Goal: Task Accomplishment & Management: Manage account settings

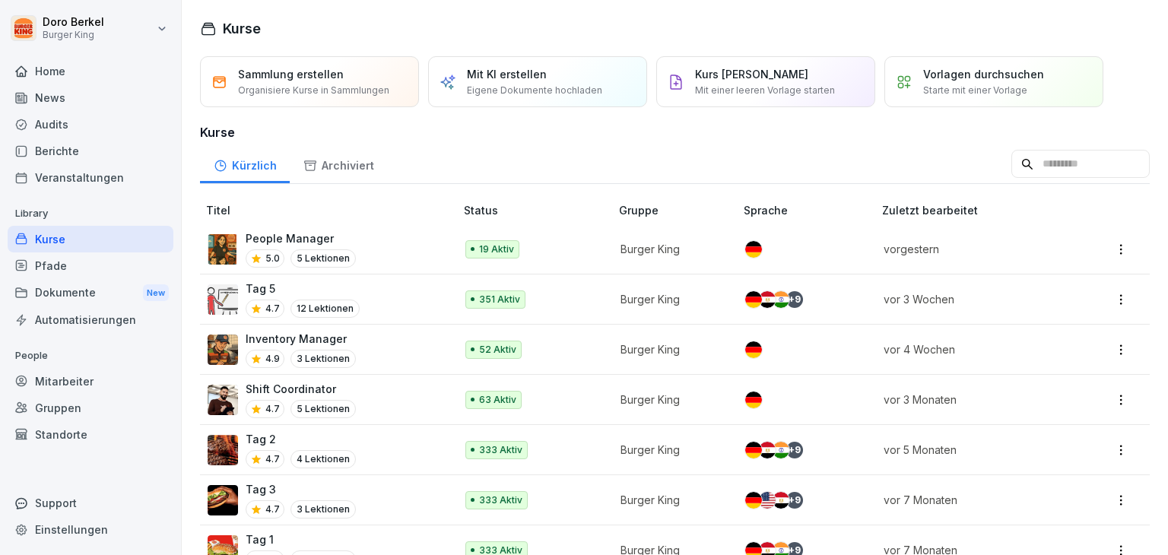
click at [54, 379] on div "Mitarbeiter" at bounding box center [91, 381] width 166 height 27
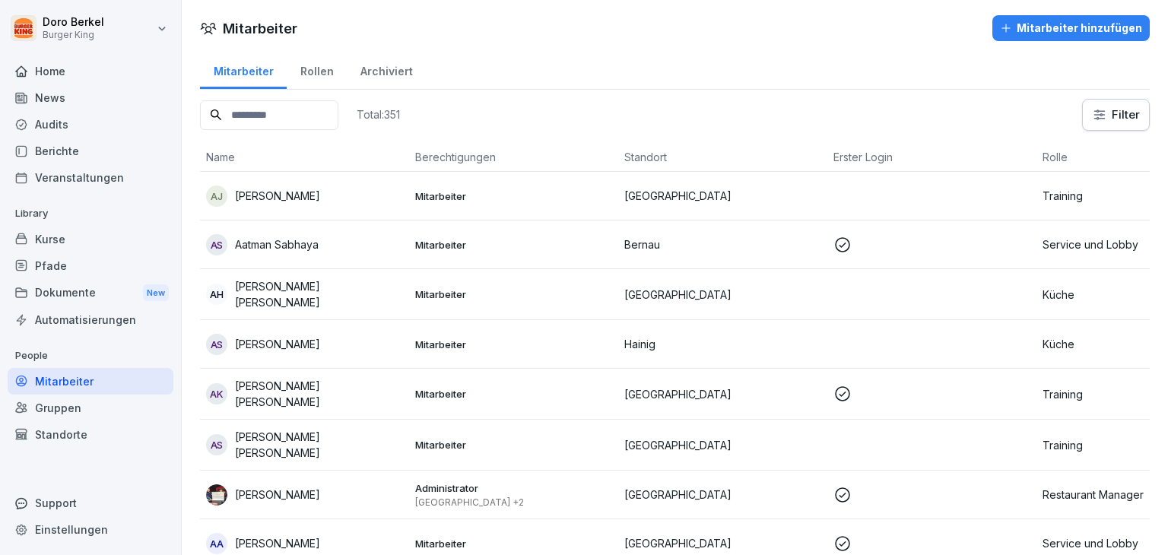
click at [271, 122] on input at bounding box center [269, 115] width 138 height 30
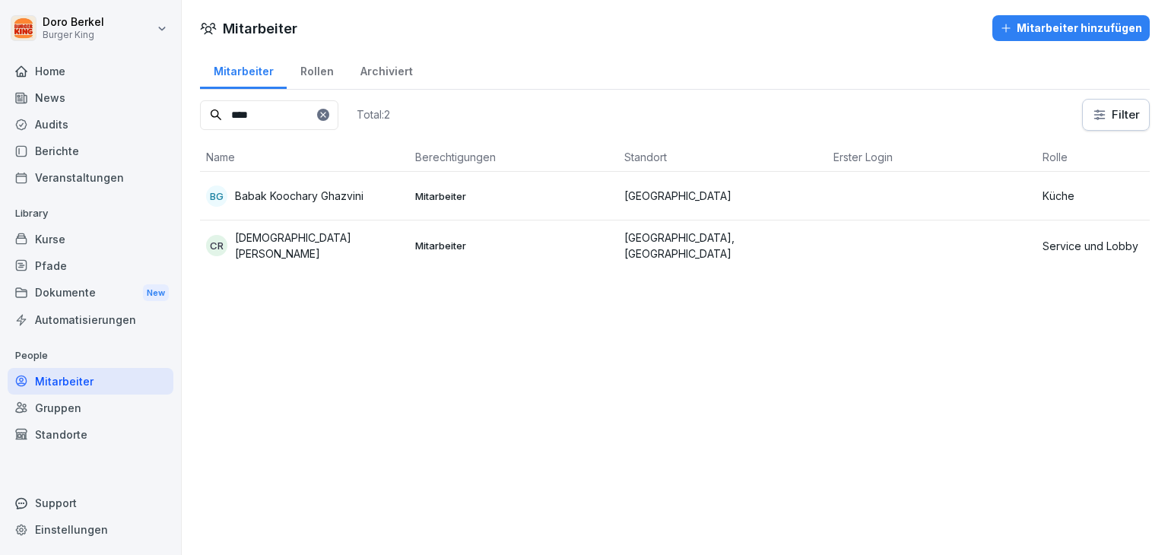
type input "****"
click at [308, 252] on div "CR [PERSON_NAME]" at bounding box center [304, 246] width 197 height 32
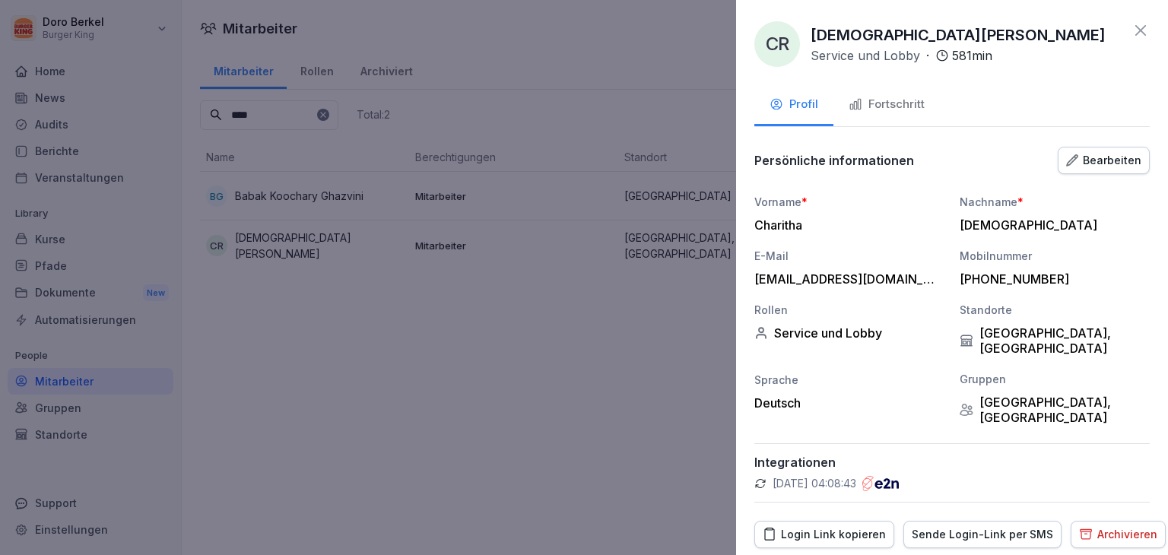
click at [1116, 163] on div "Bearbeiten" at bounding box center [1103, 160] width 75 height 17
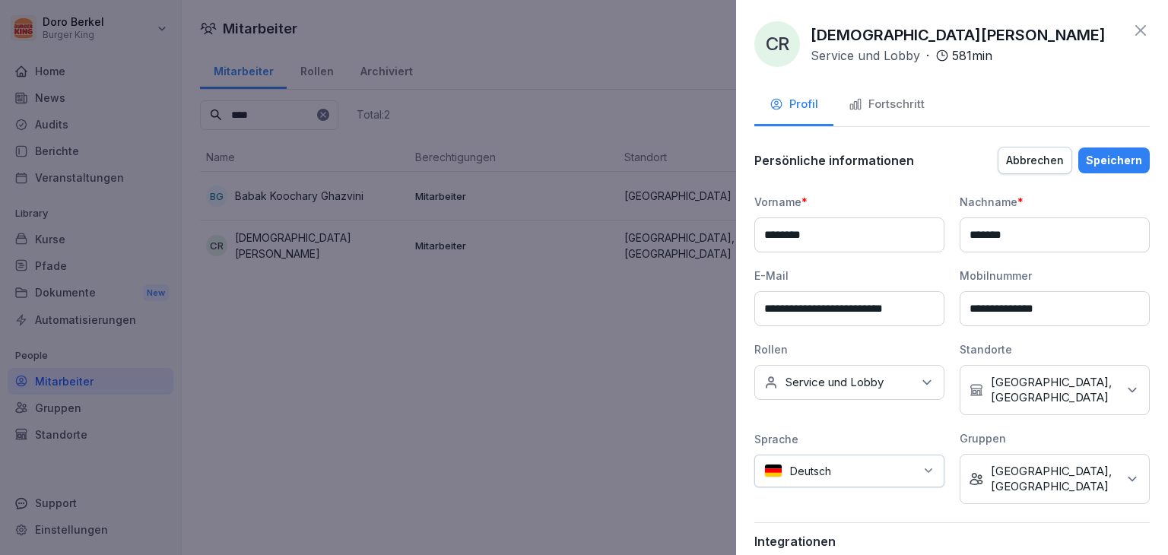
click at [1039, 377] on p "[GEOGRAPHIC_DATA], [GEOGRAPHIC_DATA]" at bounding box center [1054, 390] width 126 height 30
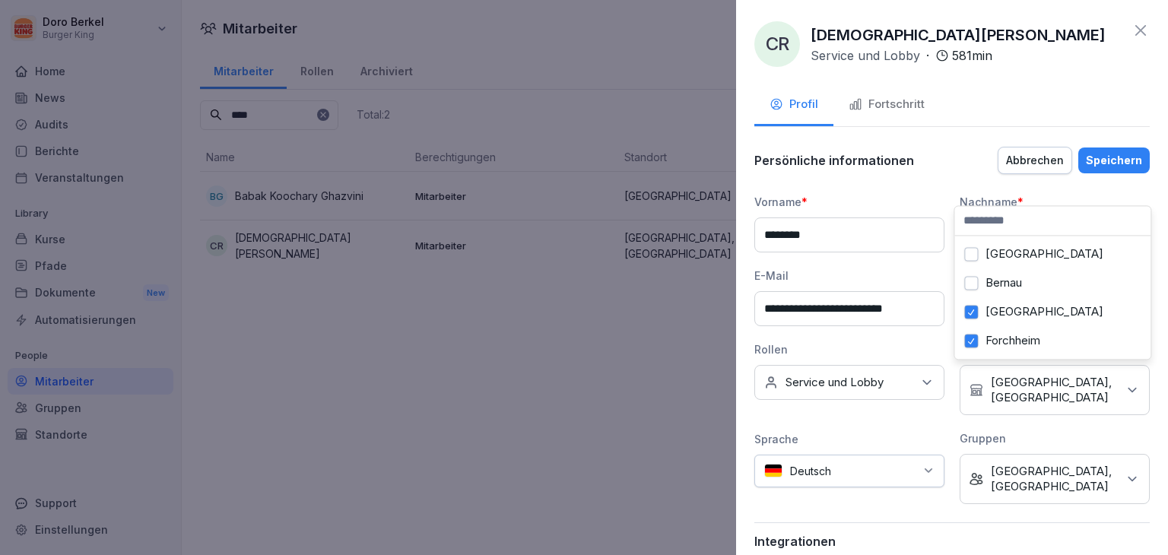
click at [979, 341] on div "Forchheim" at bounding box center [1052, 340] width 189 height 29
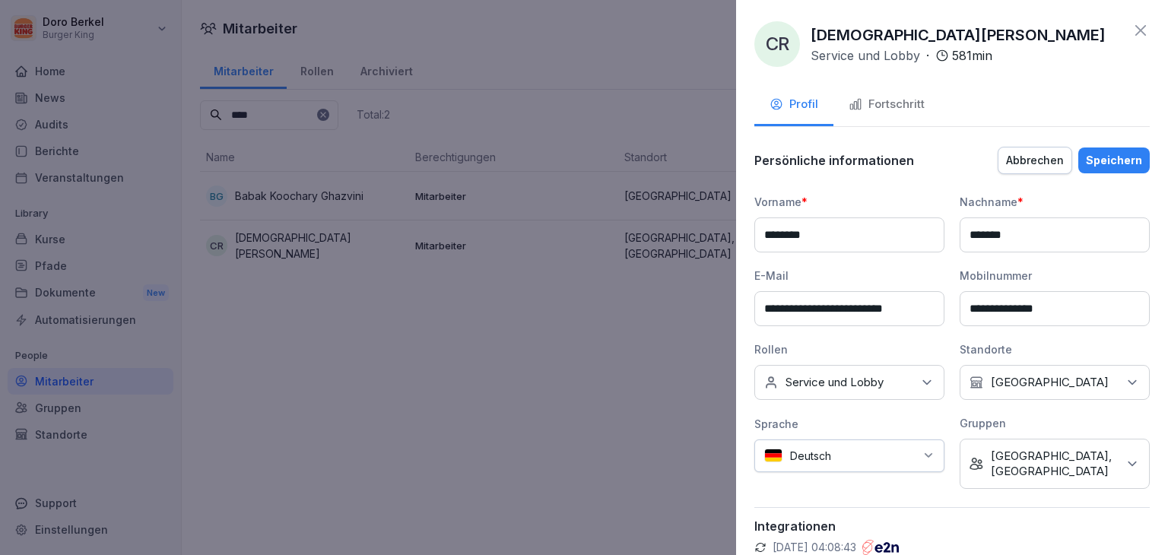
click at [1110, 148] on button "Speichern" at bounding box center [1113, 161] width 71 height 26
click at [1115, 160] on div "Speichern" at bounding box center [1114, 160] width 56 height 17
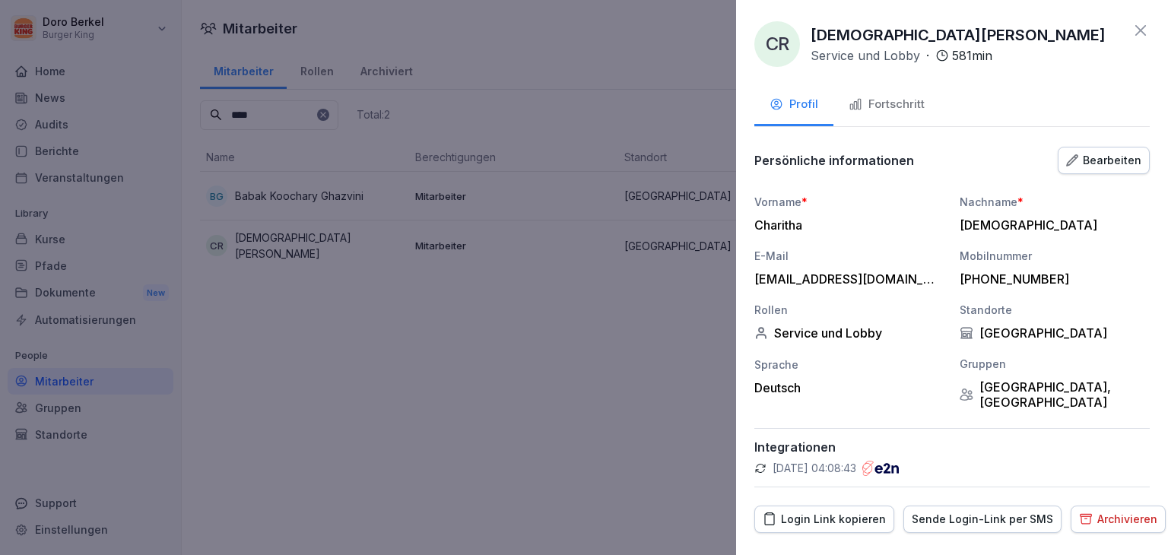
click at [1134, 31] on icon at bounding box center [1140, 30] width 18 height 18
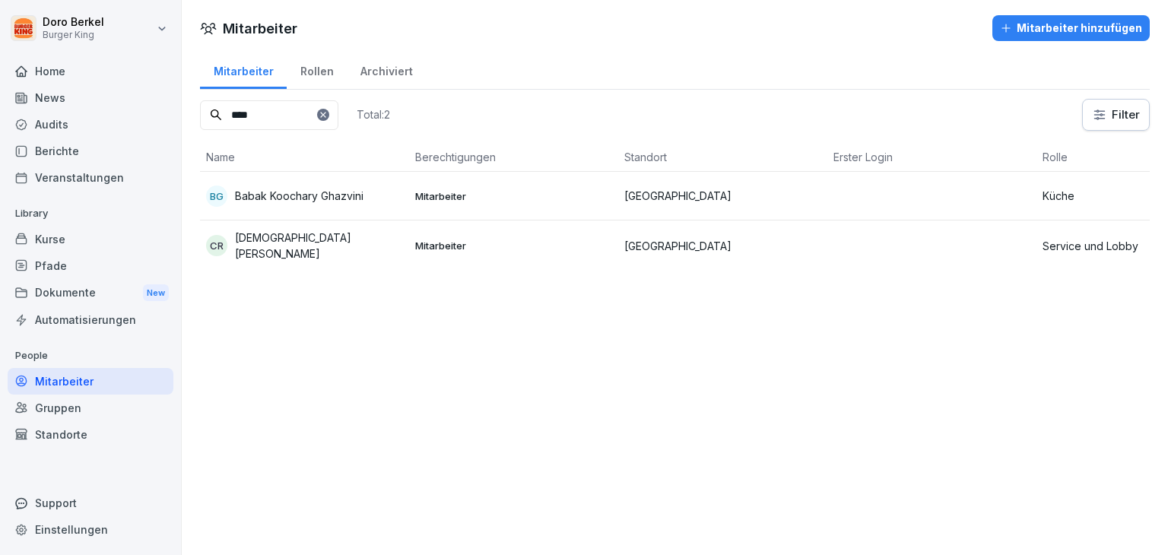
click at [457, 250] on td "Mitarbeiter" at bounding box center [513, 246] width 209 height 50
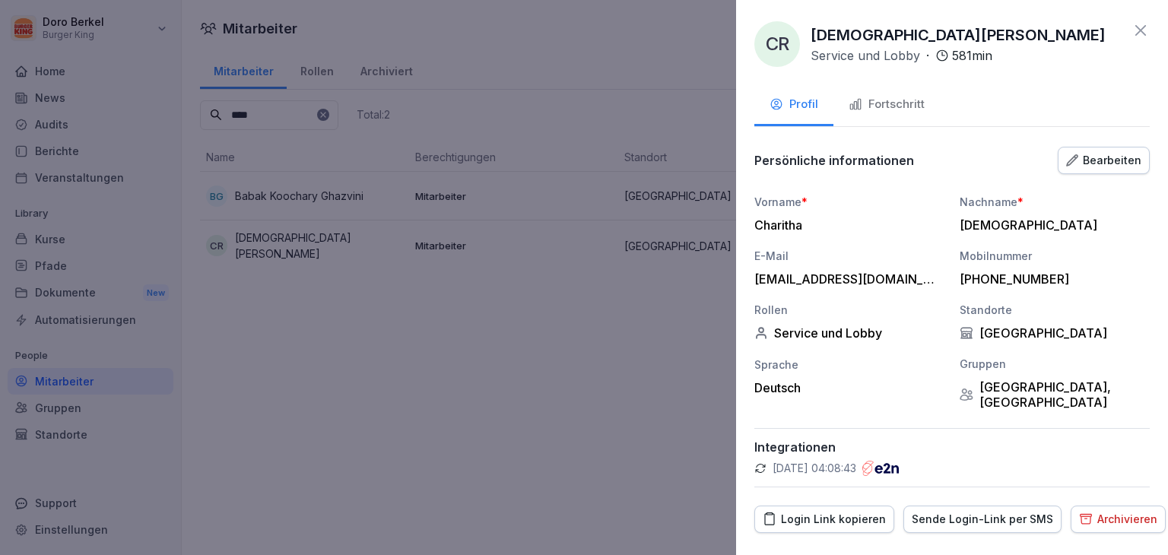
click at [992, 383] on div "Forchheim, Erlangen" at bounding box center [1055, 394] width 190 height 30
click at [1089, 165] on div "Bearbeiten" at bounding box center [1103, 160] width 75 height 17
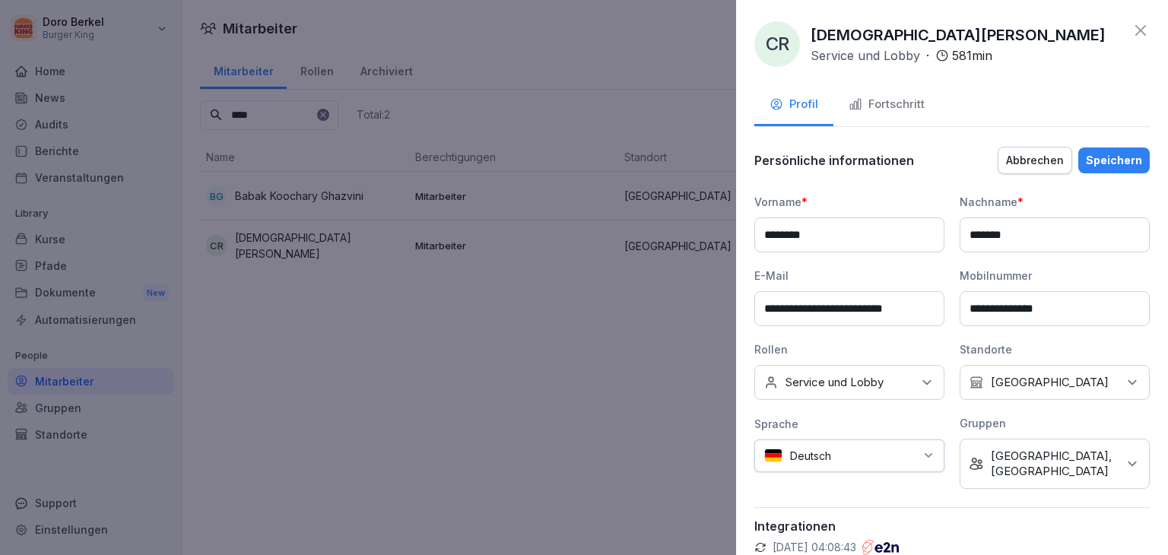
click at [1019, 449] on p "Forchheim, Erlangen" at bounding box center [1054, 464] width 126 height 30
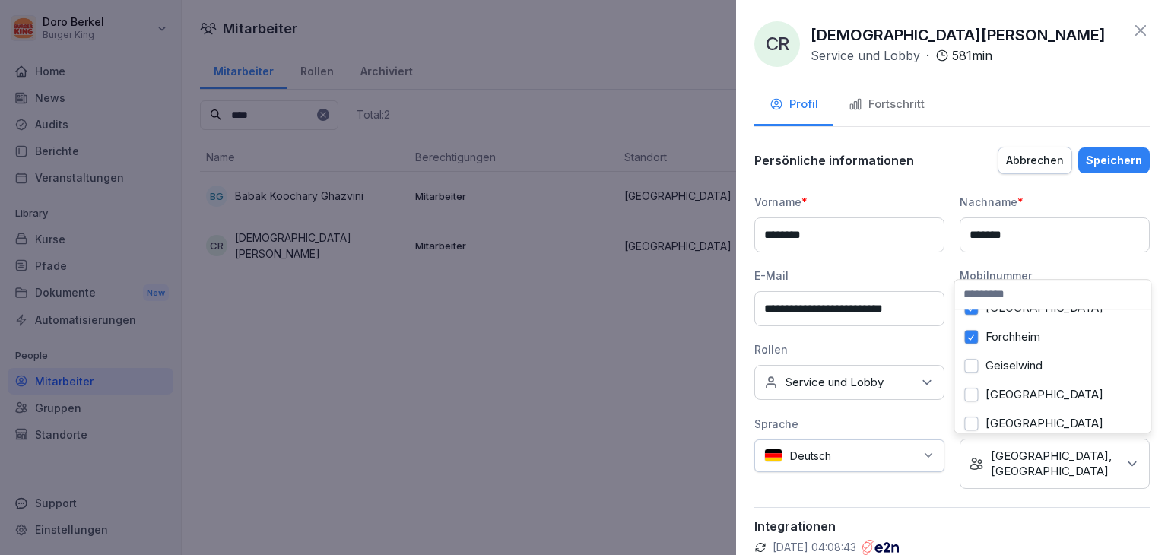
scroll to position [76, 0]
click at [971, 366] on button "Forchheim" at bounding box center [971, 367] width 14 height 14
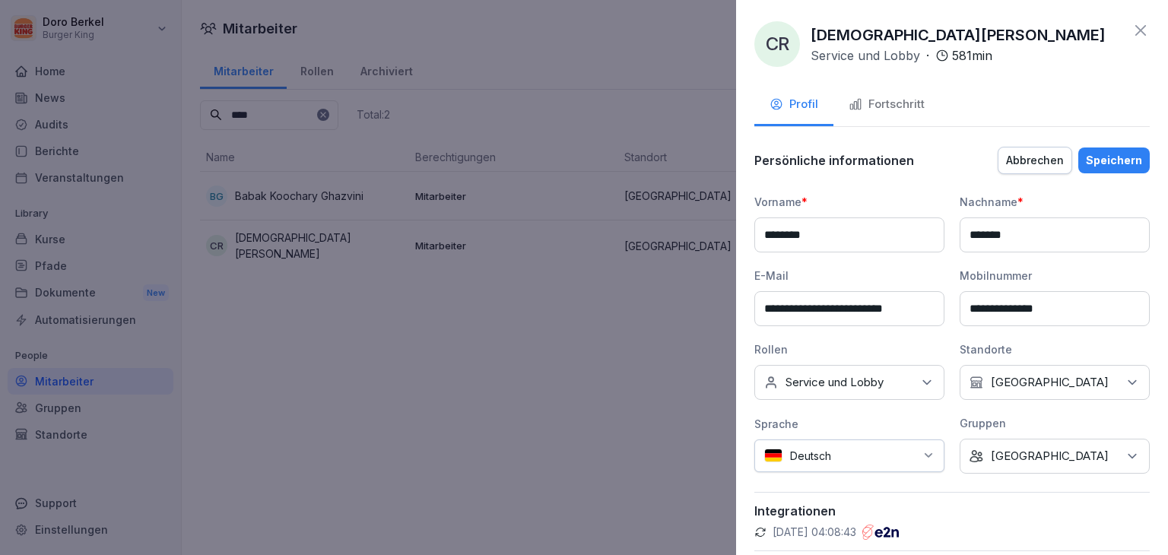
click at [1096, 160] on div "Speichern" at bounding box center [1114, 160] width 56 height 17
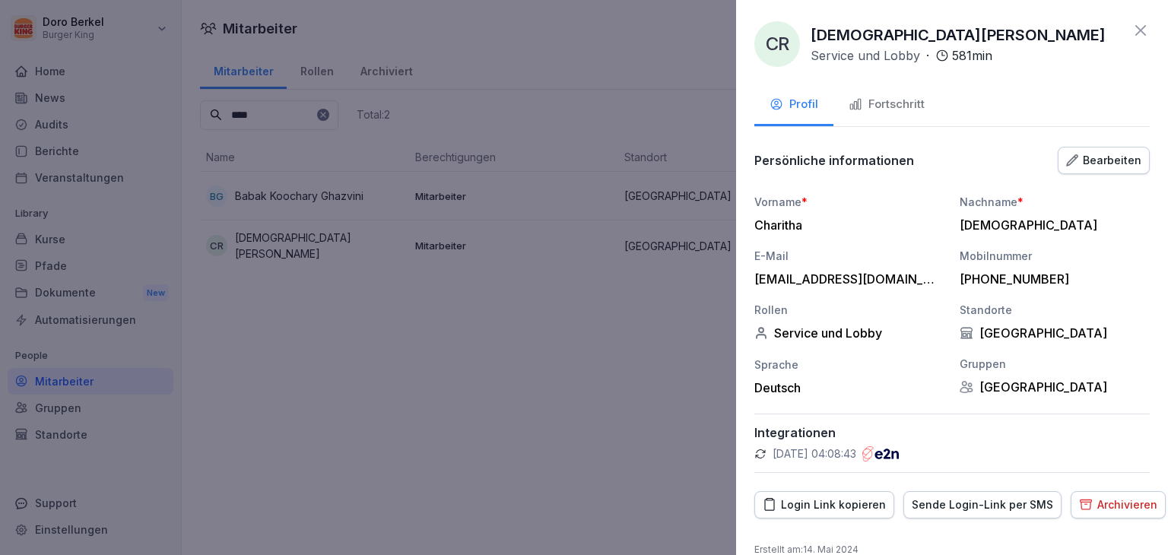
click at [1138, 31] on div "CR Charitha Ramaiah Service und Lobby · 581 min Profil Fortschritt Persönliche …" at bounding box center [952, 277] width 432 height 555
click at [1135, 31] on icon at bounding box center [1140, 30] width 11 height 11
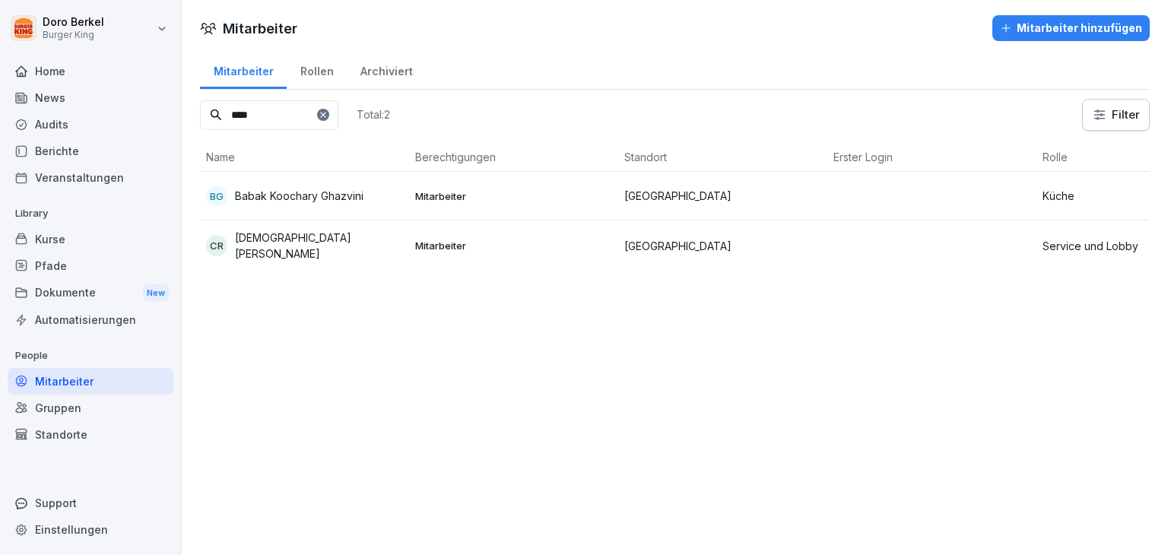
click at [560, 404] on div "Mitarbeiter Mitarbeiter hinzufügen Mitarbeiter Rollen Archiviert **** Total: 2 …" at bounding box center [675, 277] width 986 height 555
click at [328, 115] on icon at bounding box center [323, 114] width 9 height 9
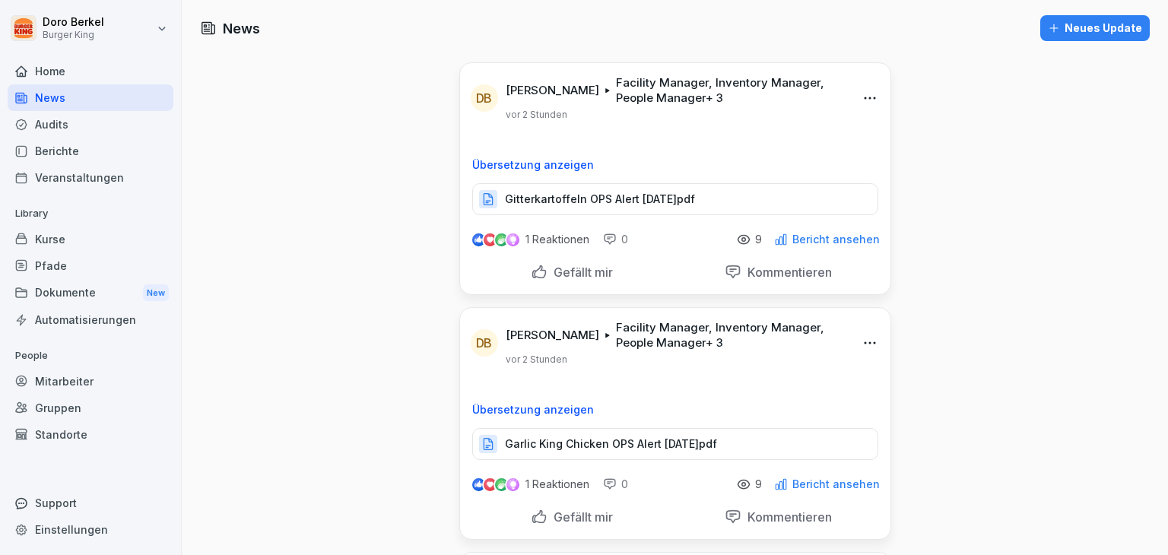
click at [1101, 26] on div "Neues Update" at bounding box center [1095, 28] width 94 height 17
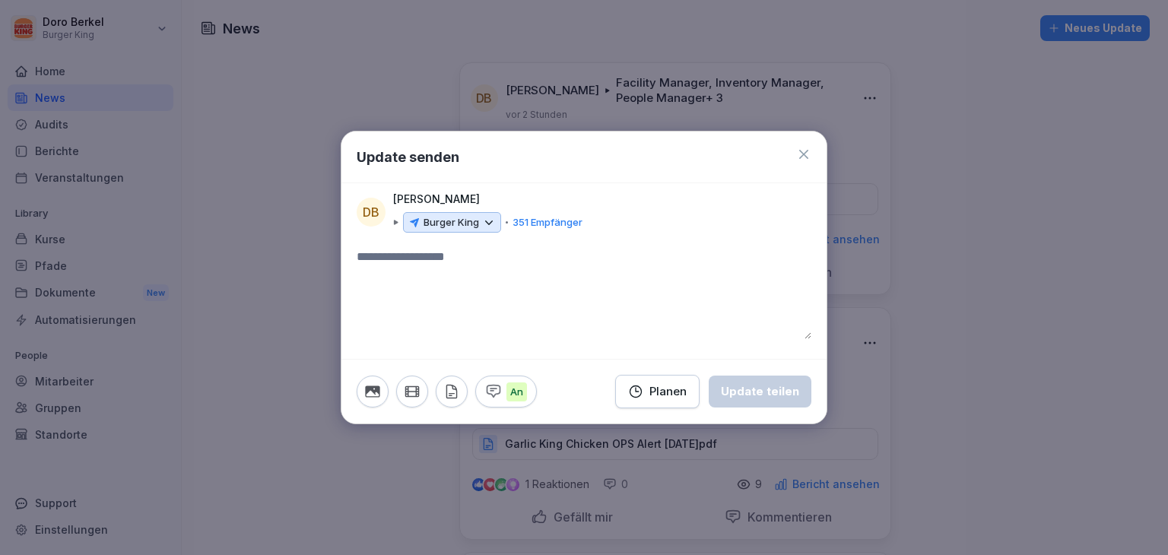
click at [456, 226] on p "Burger King" at bounding box center [452, 222] width 56 height 15
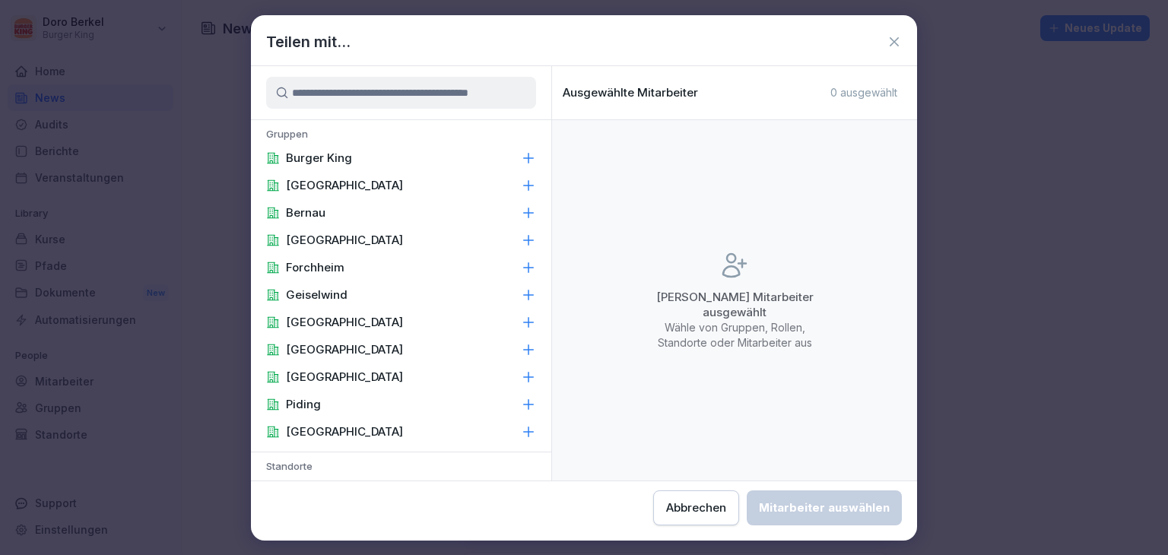
click at [355, 157] on div "Burger King" at bounding box center [401, 157] width 300 height 27
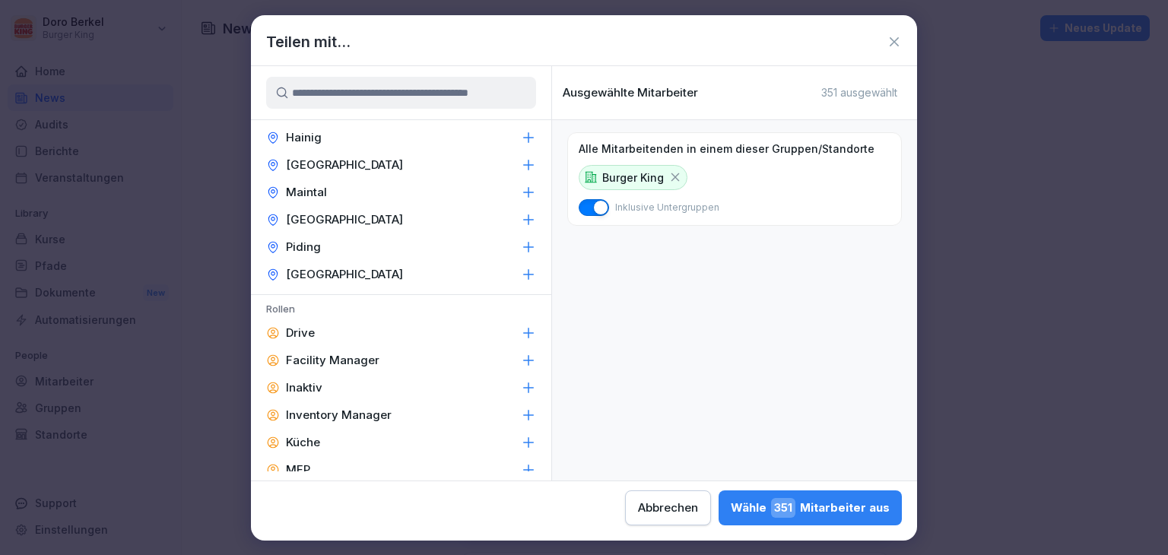
scroll to position [608, 0]
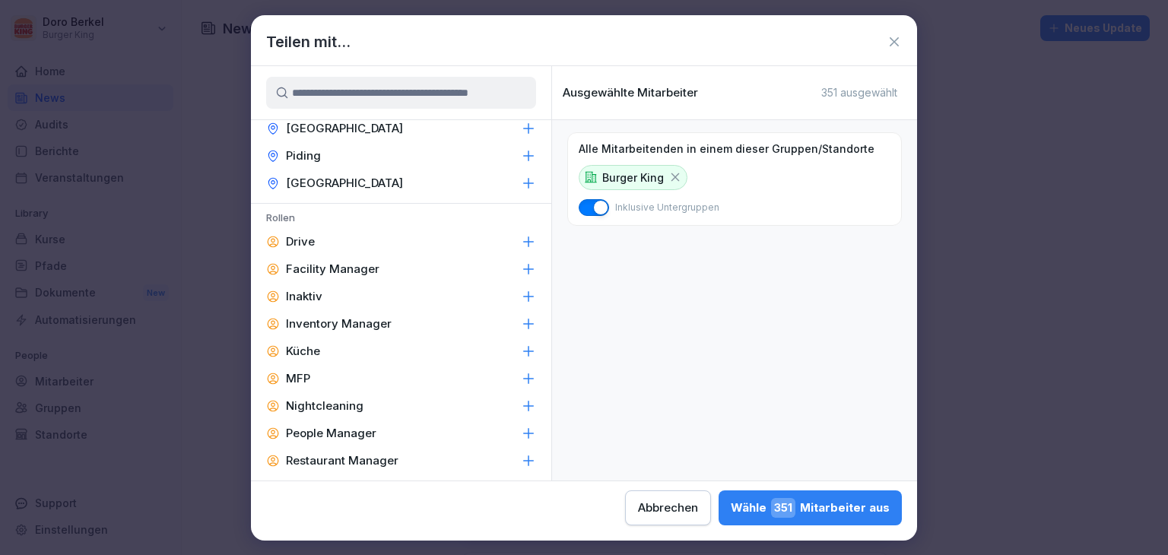
click at [344, 268] on p "Facility Manager" at bounding box center [333, 269] width 94 height 15
click at [346, 305] on div "Inaktiv" at bounding box center [401, 296] width 300 height 27
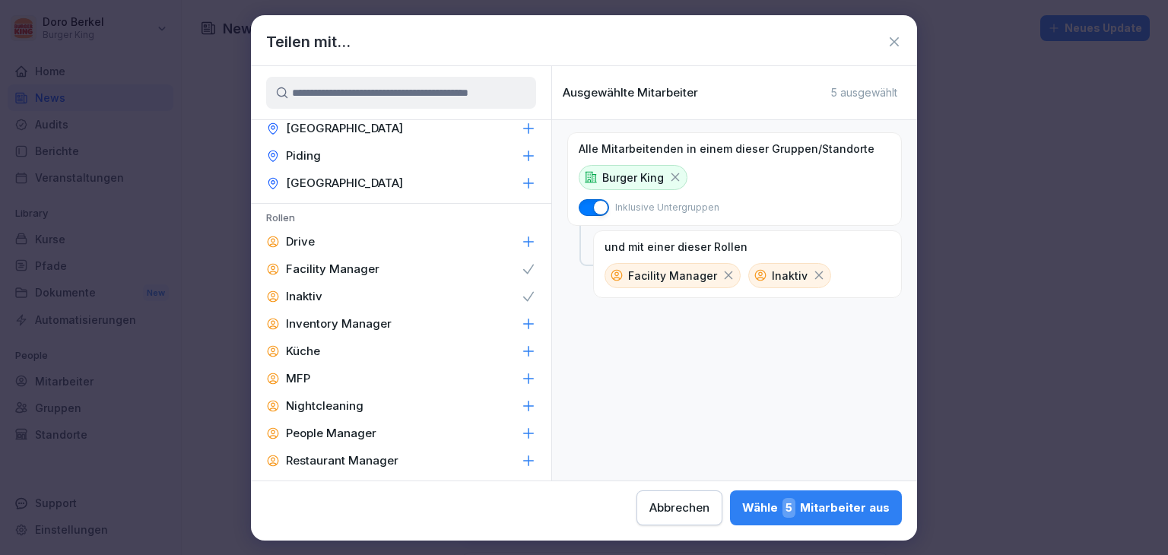
click at [401, 291] on div "Inaktiv" at bounding box center [401, 296] width 300 height 27
click at [358, 317] on p "Inventory Manager" at bounding box center [339, 323] width 106 height 15
click at [345, 432] on p "People Manager" at bounding box center [331, 433] width 90 height 15
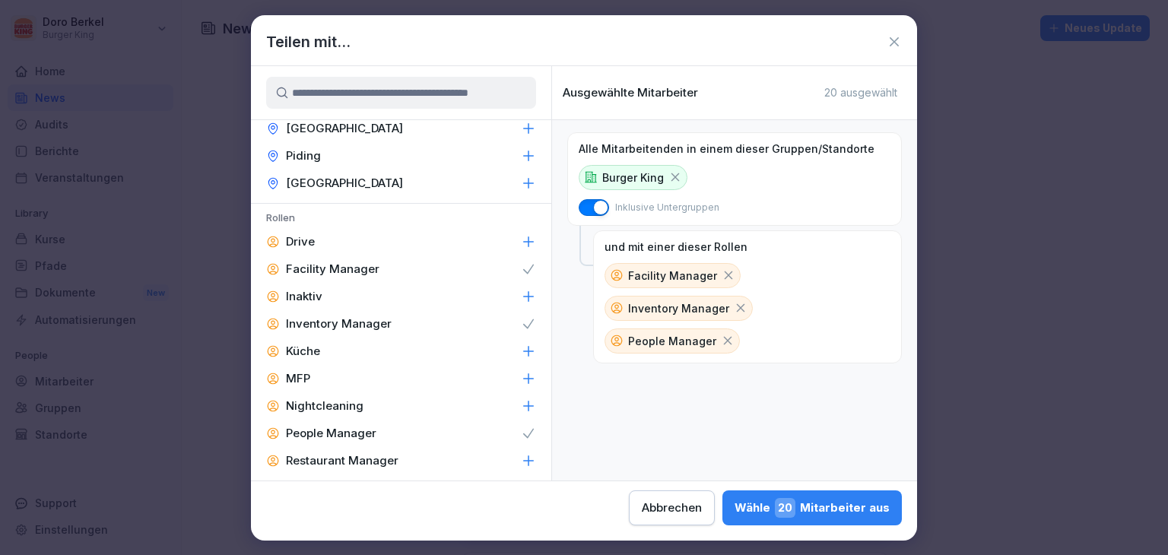
click at [347, 458] on p "Restaurant Manager" at bounding box center [342, 460] width 113 height 15
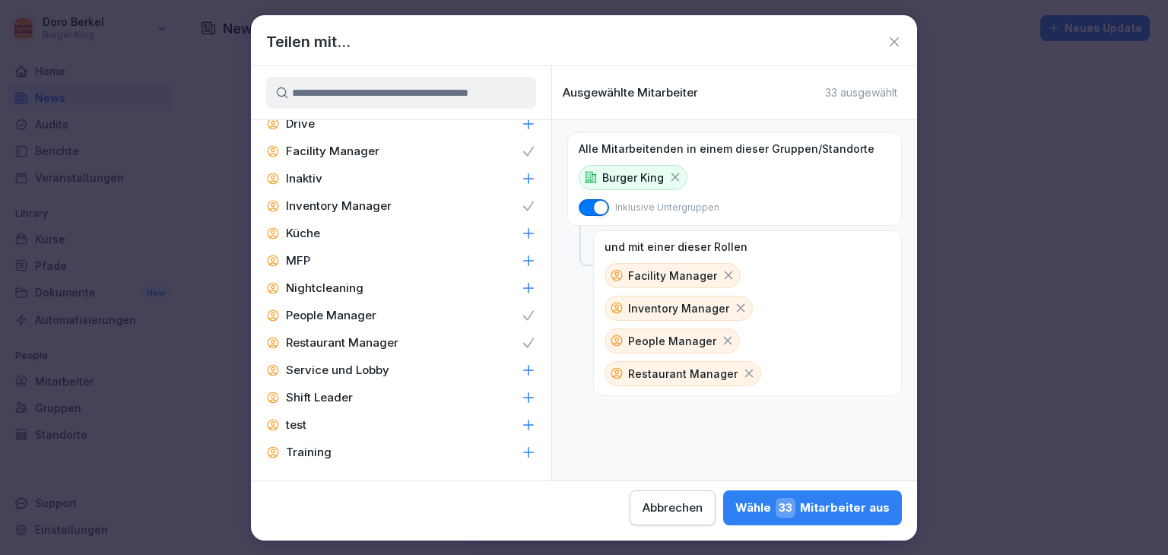
click at [342, 387] on div "Shift Leader" at bounding box center [401, 397] width 300 height 27
click at [834, 510] on div "Wähle 58 Mitarbeiter aus" at bounding box center [812, 508] width 155 height 20
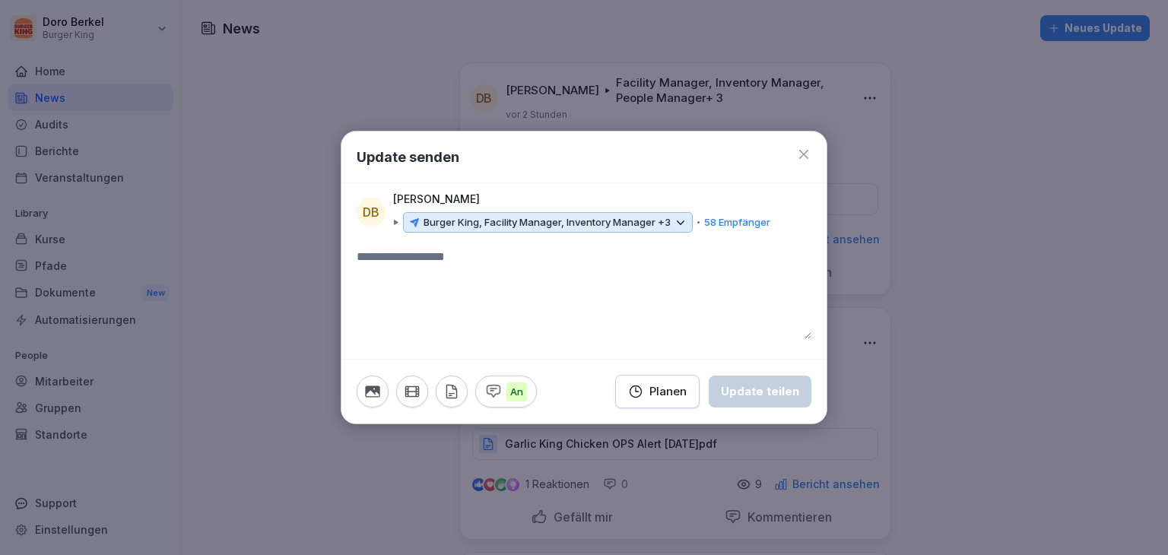
click at [452, 395] on icon "button" at bounding box center [451, 391] width 17 height 17
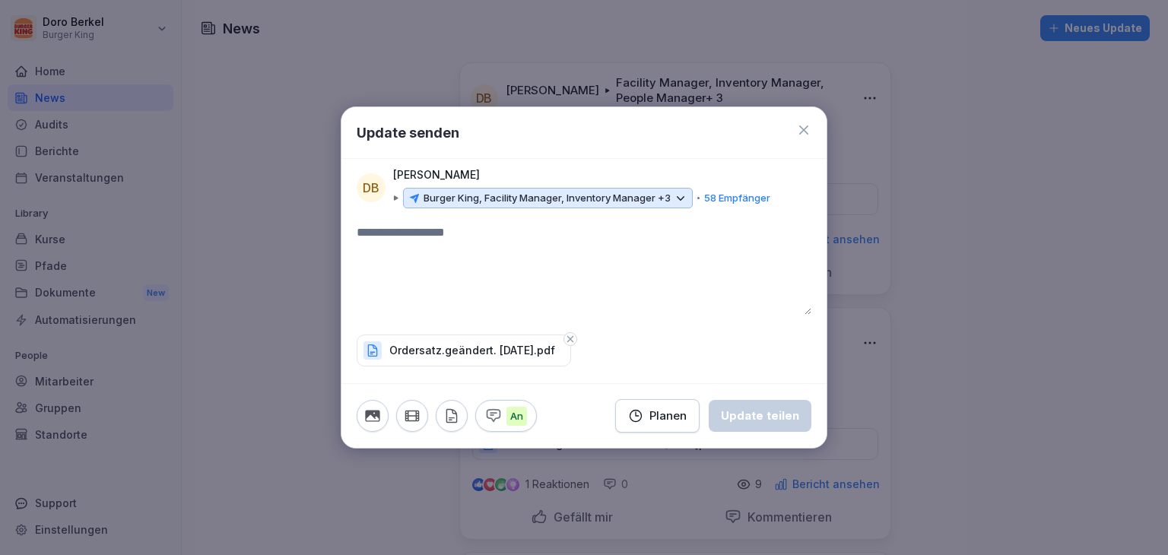
click at [422, 246] on textarea at bounding box center [584, 269] width 455 height 91
click at [748, 415] on div "Update teilen" at bounding box center [760, 416] width 78 height 17
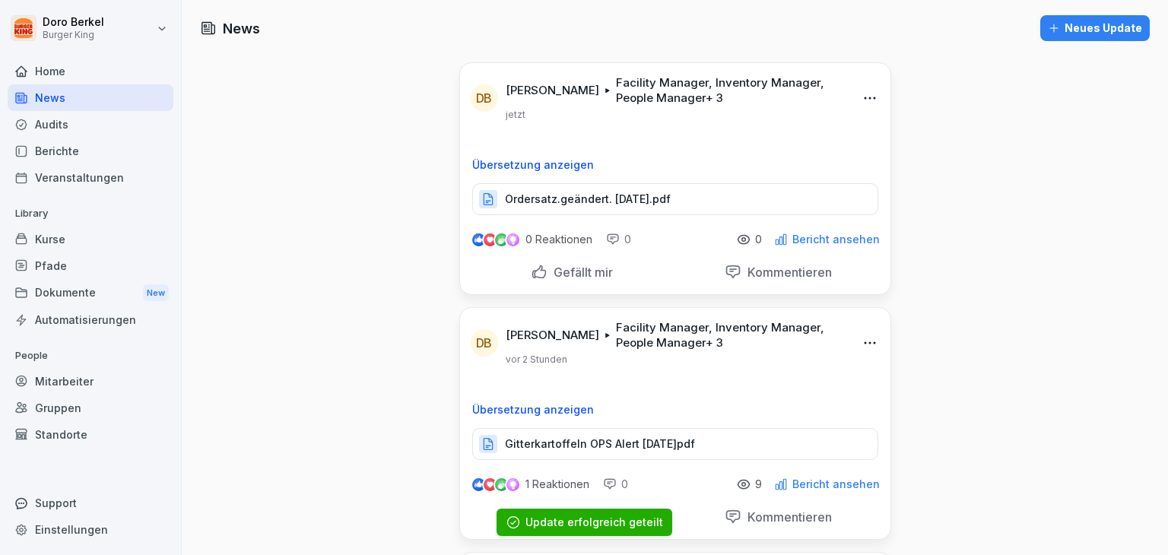
click at [60, 285] on div "Dokumente New" at bounding box center [91, 293] width 166 height 28
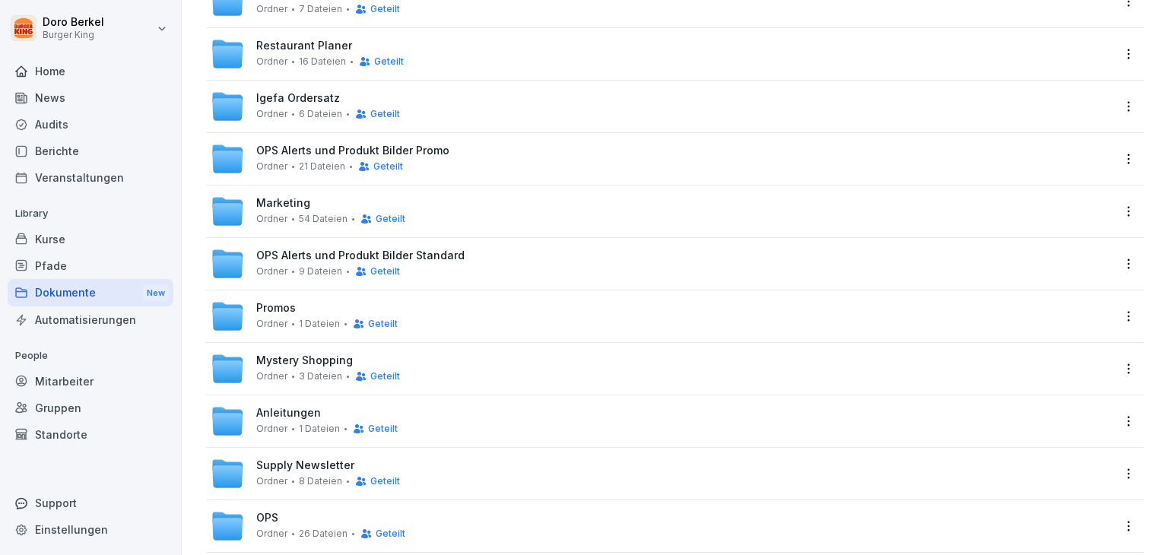
scroll to position [304, 0]
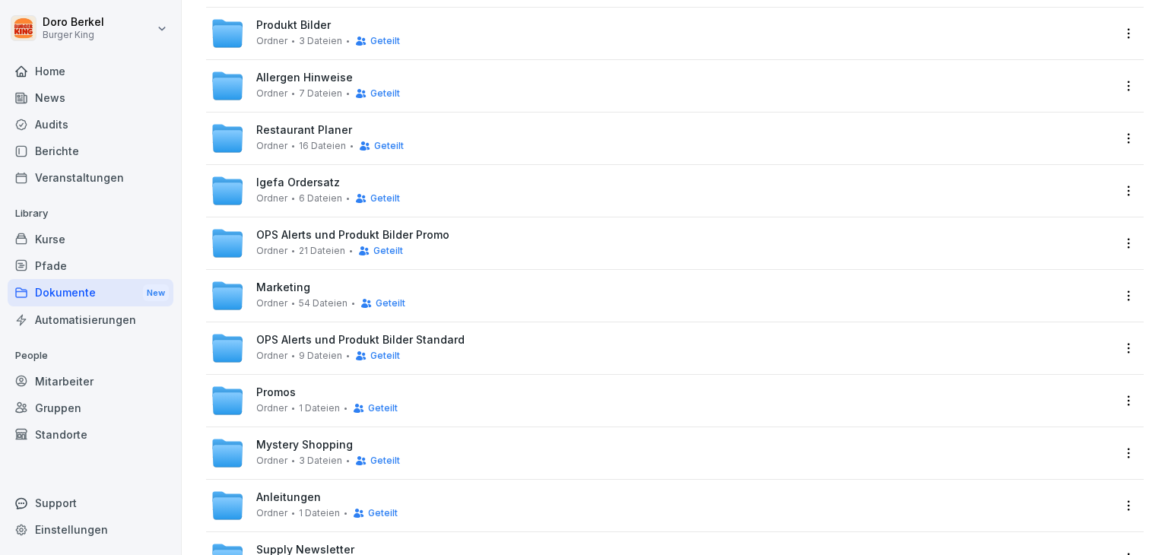
click at [308, 185] on span "Igefa Ordersatz" at bounding box center [298, 182] width 84 height 13
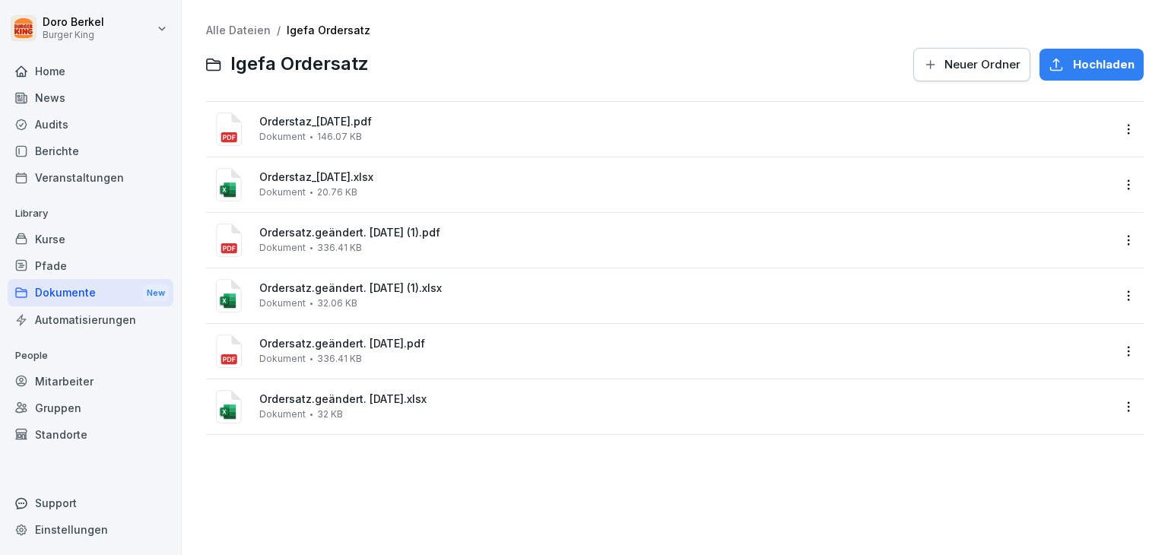
click at [1080, 66] on span "Hochladen" at bounding box center [1104, 64] width 62 height 17
